Goal: Check status: Check status

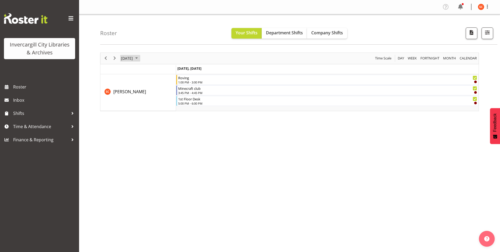
click at [133, 59] on span "September 18, 2025" at bounding box center [127, 58] width 13 height 7
click at [169, 118] on span "26" at bounding box center [169, 117] width 8 height 8
click at [282, 34] on span "Department Shifts" at bounding box center [284, 33] width 37 height 6
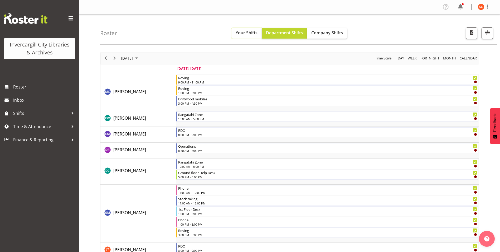
click at [242, 34] on span "Your Shifts" at bounding box center [247, 33] width 22 height 6
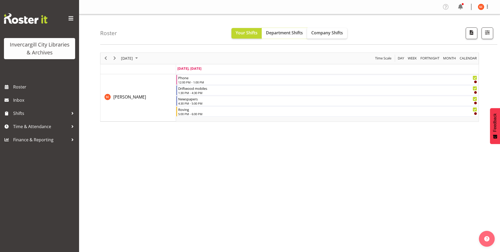
click at [276, 34] on span "Department Shifts" at bounding box center [284, 33] width 37 height 6
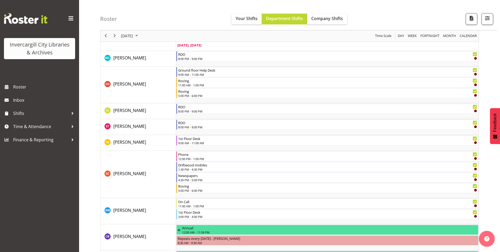
scroll to position [501, 0]
